Goal: Transaction & Acquisition: Purchase product/service

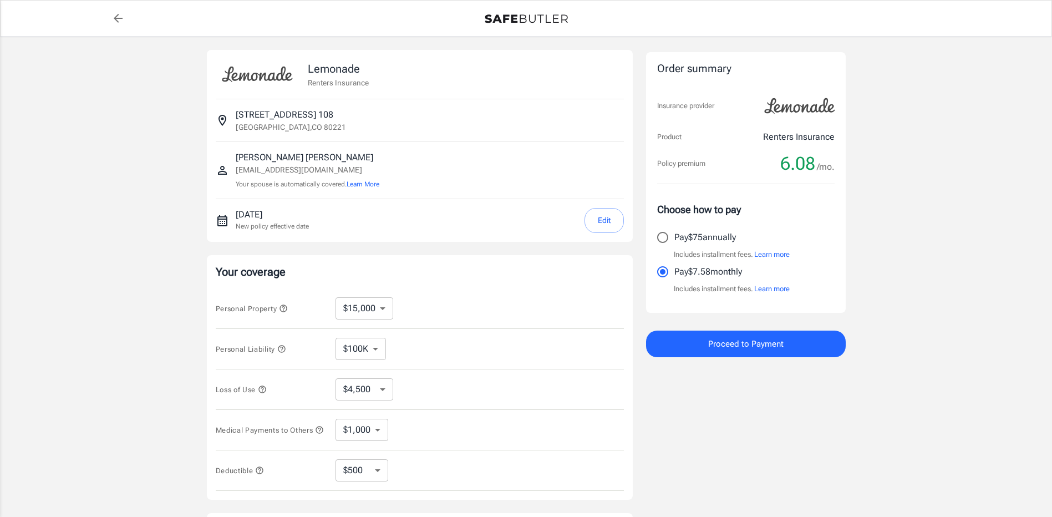
select select "15000"
select select "500"
click at [662, 240] on input "Pay $75 annually" at bounding box center [662, 237] width 23 height 23
radio input "true"
click at [757, 349] on span "Proceed to Payment" at bounding box center [745, 344] width 75 height 14
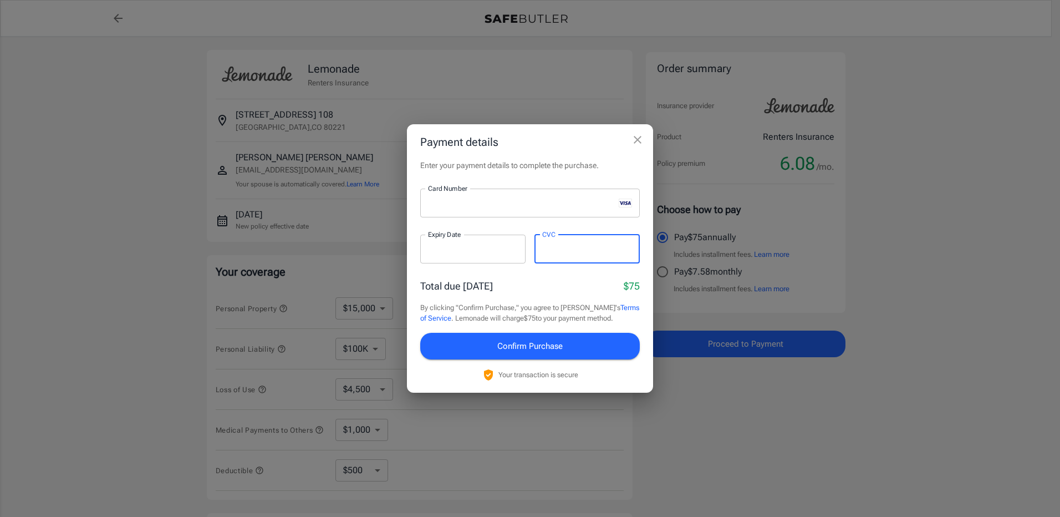
click at [559, 347] on span "Confirm Purchase" at bounding box center [529, 346] width 65 height 14
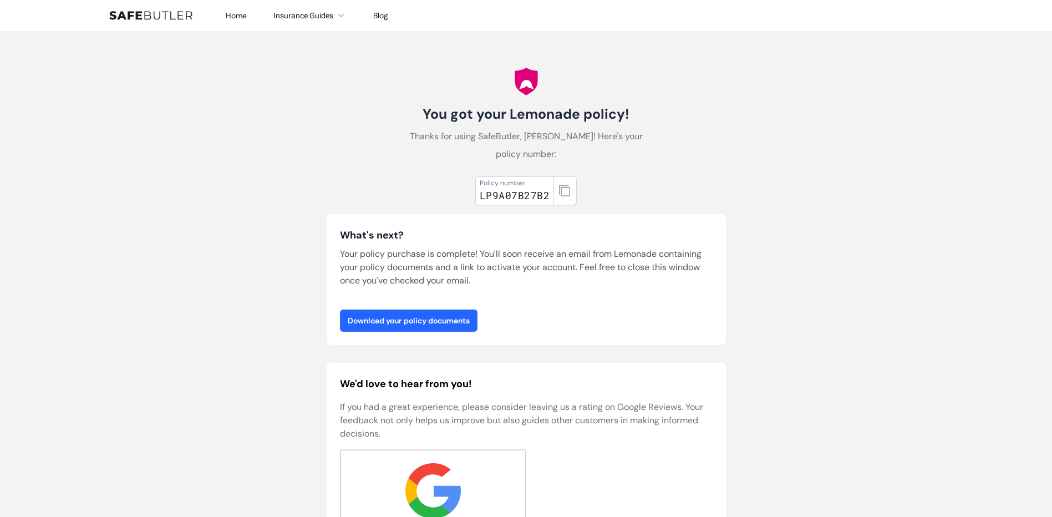
click at [469, 323] on link "Download your policy documents" at bounding box center [409, 320] width 138 height 22
click at [827, 190] on body "Home Insurance Guides Renters Insurance Blog" at bounding box center [526, 441] width 1052 height 882
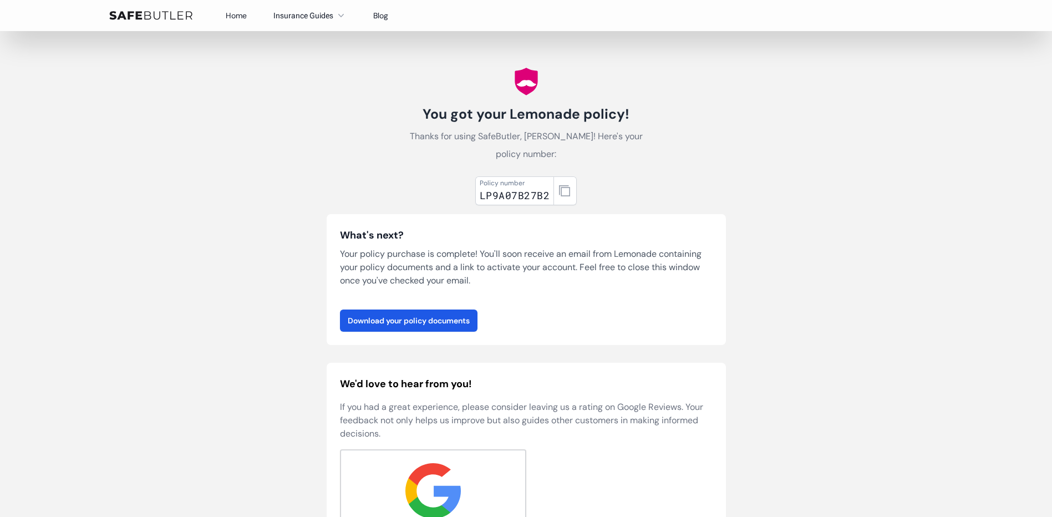
scroll to position [55, 0]
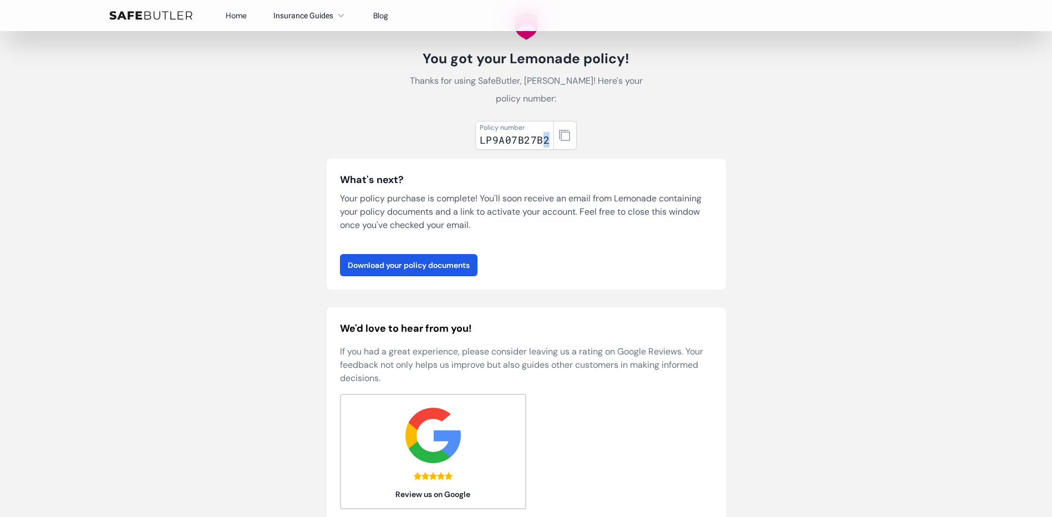
drag, startPoint x: 549, startPoint y: 144, endPoint x: 541, endPoint y: 140, distance: 8.9
click at [541, 140] on div "Policy number LP9A07B27B2" at bounding box center [514, 135] width 79 height 29
drag, startPoint x: 541, startPoint y: 140, endPoint x: 649, endPoint y: 111, distance: 111.9
click at [653, 108] on div "You got your Lemonade policy! Thanks for using SafeButler, [PERSON_NAME]! Here'…" at bounding box center [526, 276] width 426 height 600
drag, startPoint x: 547, startPoint y: 136, endPoint x: 479, endPoint y: 141, distance: 68.4
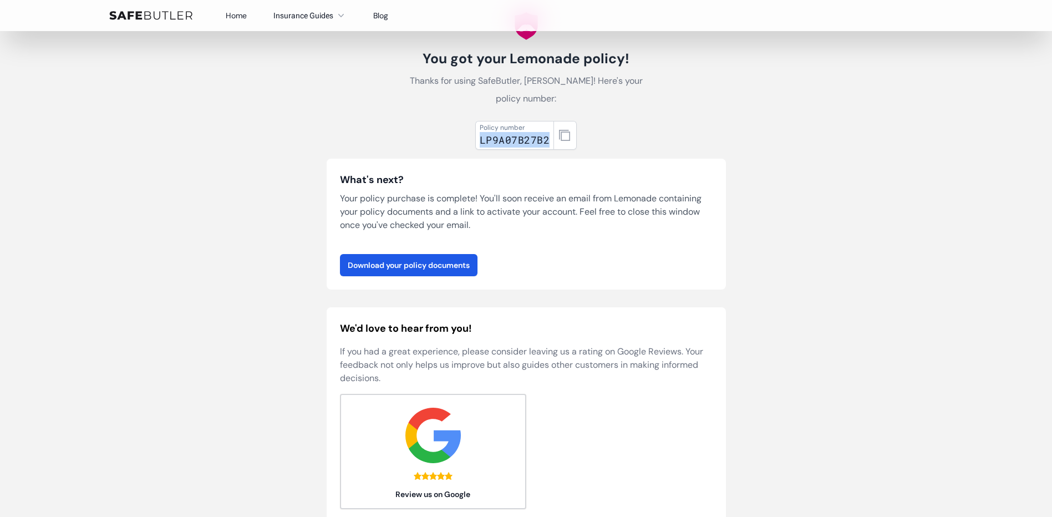
click at [479, 141] on div "Policy number LP9A07B27B2" at bounding box center [514, 135] width 79 height 29
drag, startPoint x: 479, startPoint y: 141, endPoint x: 491, endPoint y: 143, distance: 12.4
copy div "LP9A07B27B2"
